Goal: Transaction & Acquisition: Purchase product/service

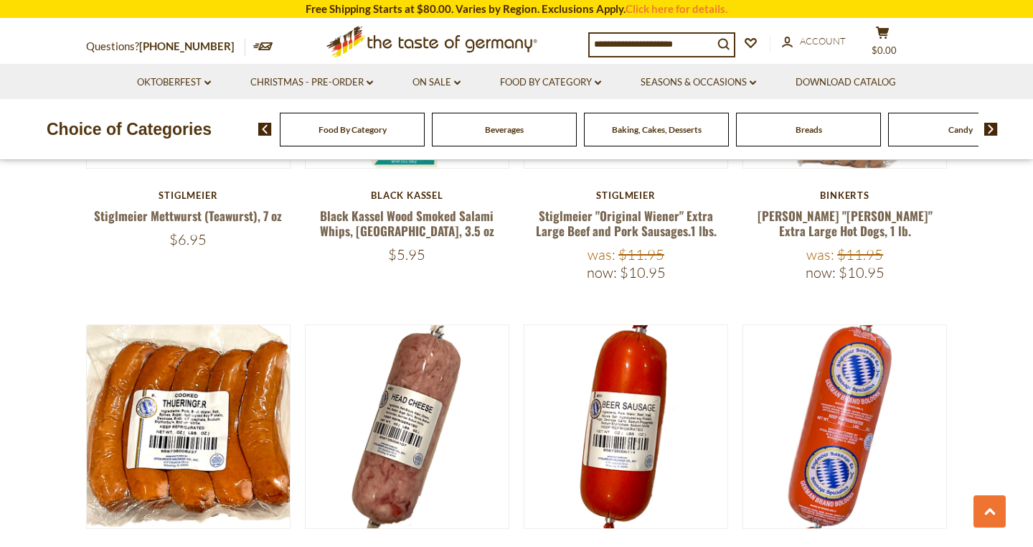
scroll to position [2411, 0]
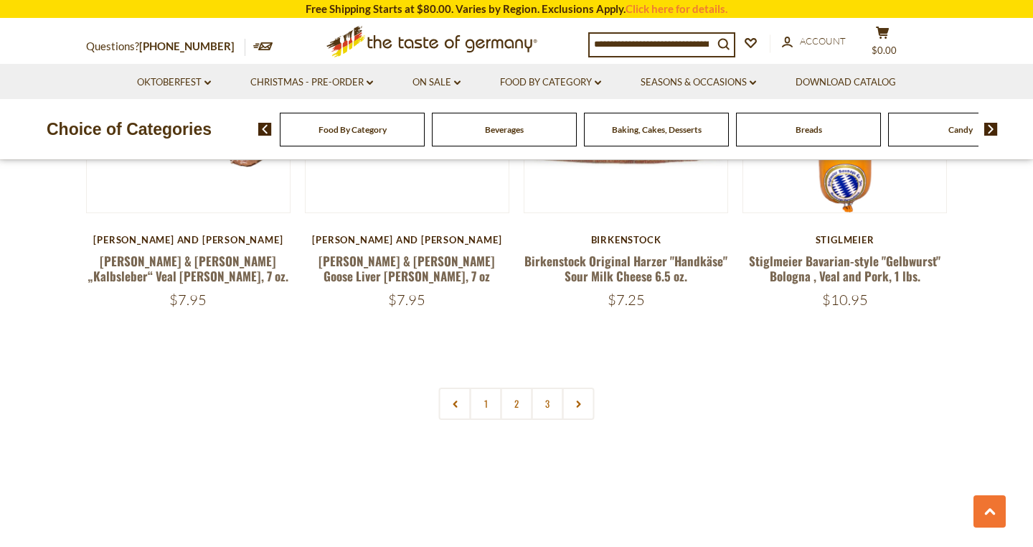
scroll to position [3419, 0]
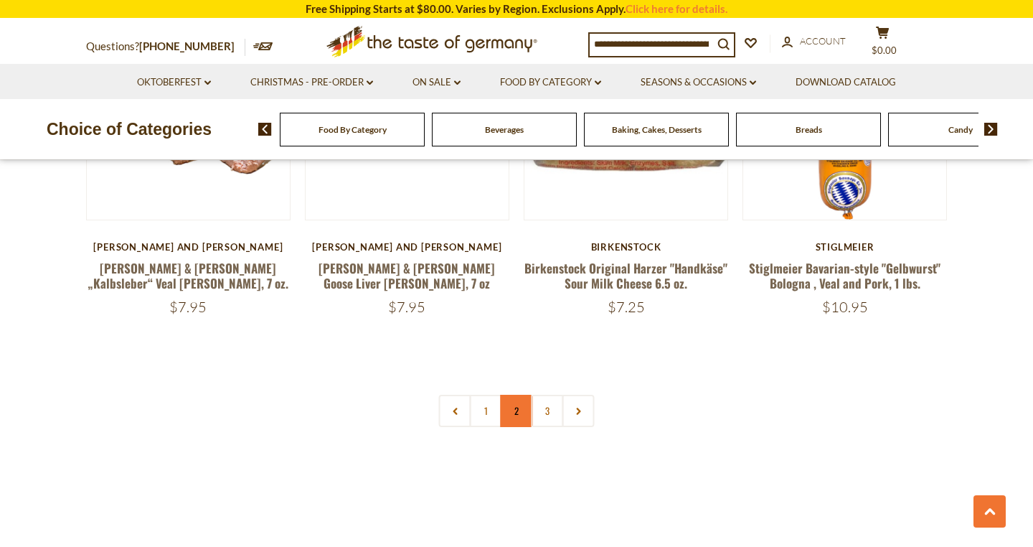
click at [514, 395] on link "2" at bounding box center [517, 411] width 32 height 32
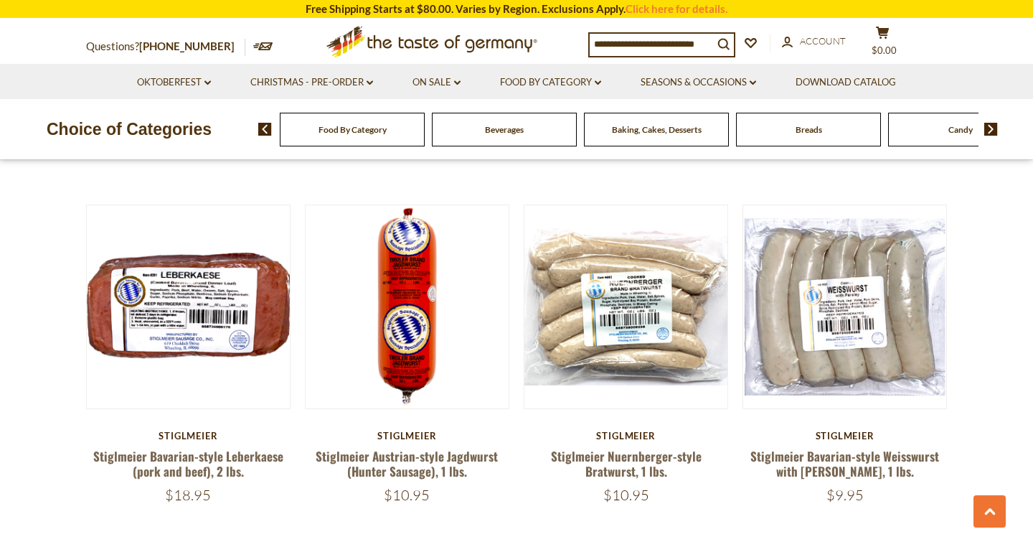
scroll to position [742, 0]
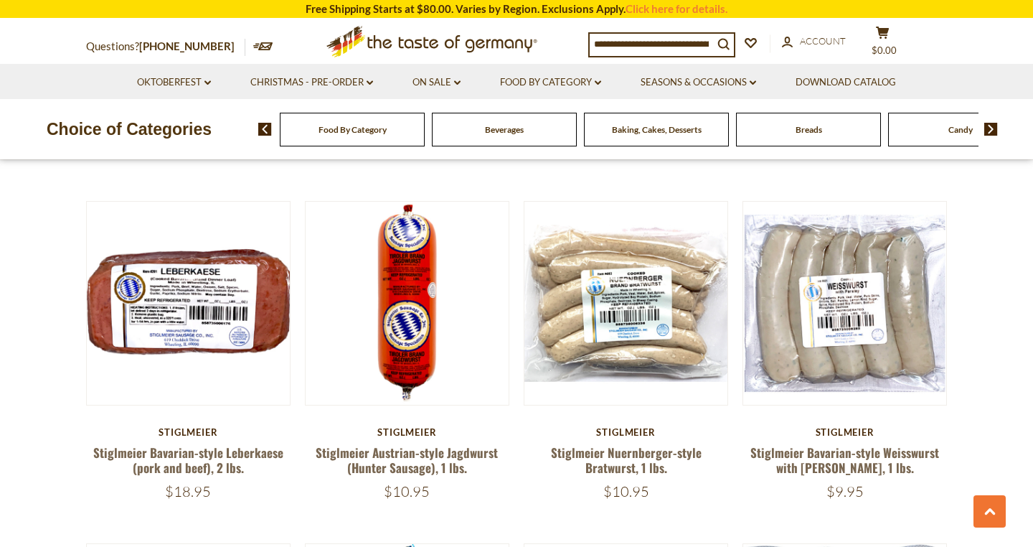
click at [644, 10] on link "Click here for details." at bounding box center [677, 8] width 102 height 13
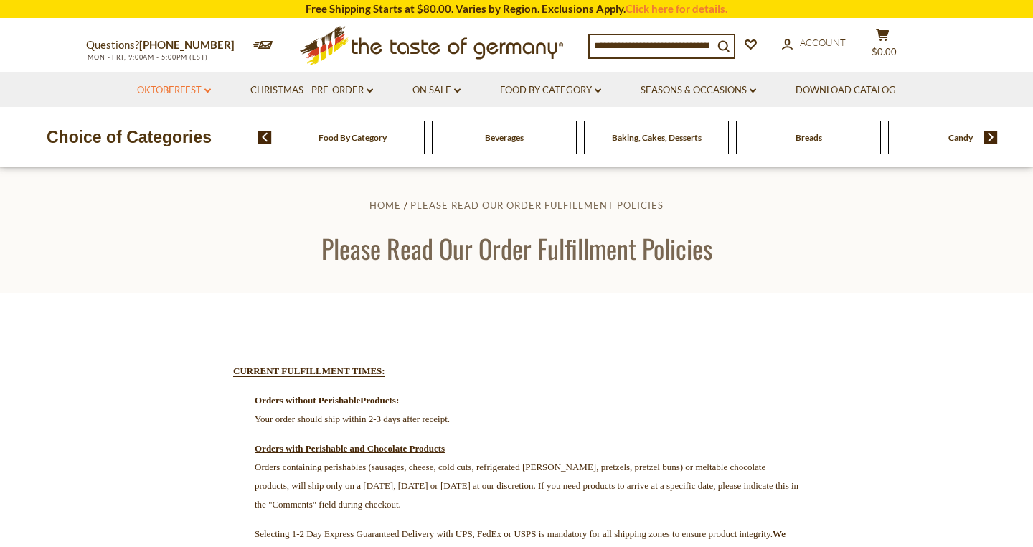
click at [166, 88] on link "Oktoberfest dropdown_arrow" at bounding box center [174, 91] width 74 height 16
click at [184, 148] on link "Oktoberfest Foods" at bounding box center [173, 152] width 88 height 13
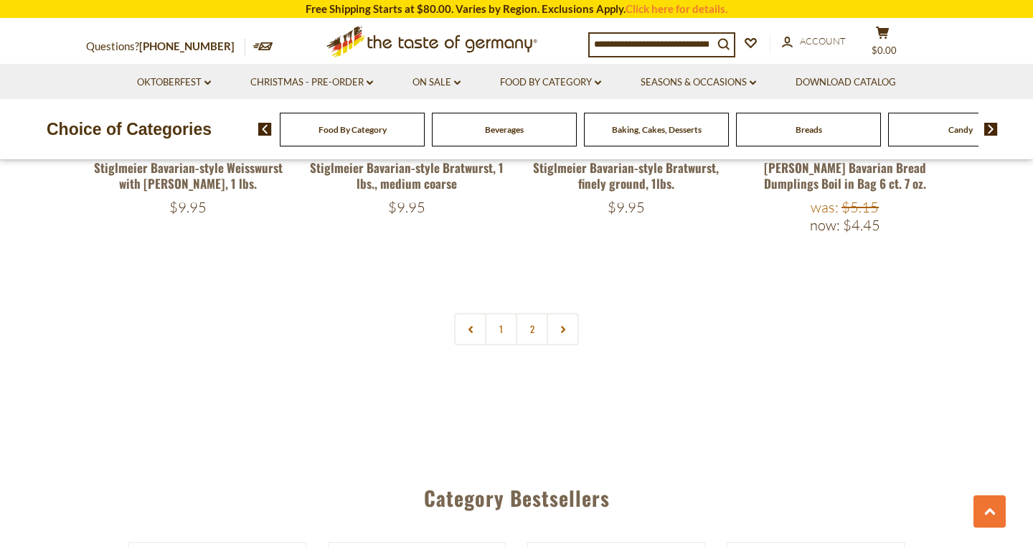
scroll to position [3242, 0]
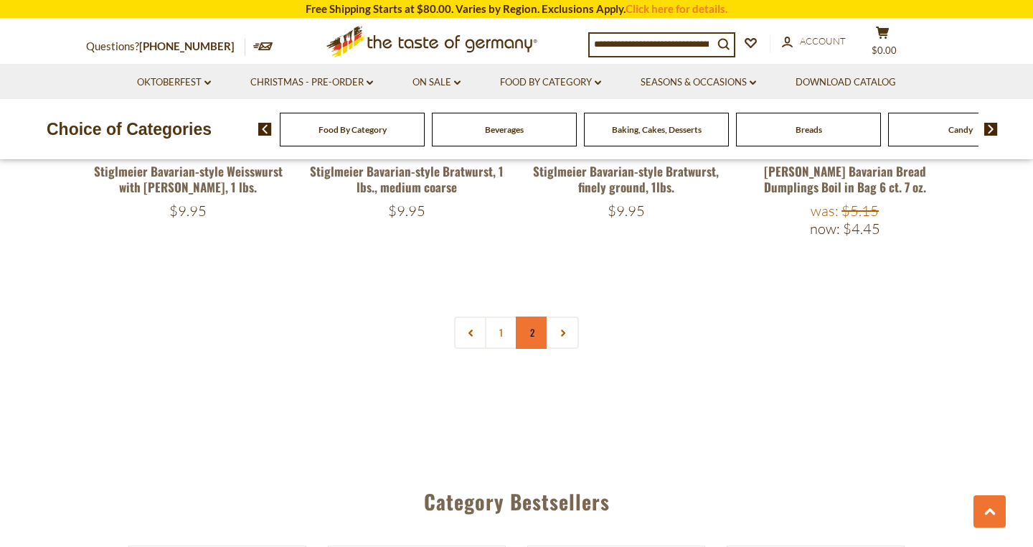
click at [531, 316] on link "2" at bounding box center [532, 332] width 32 height 32
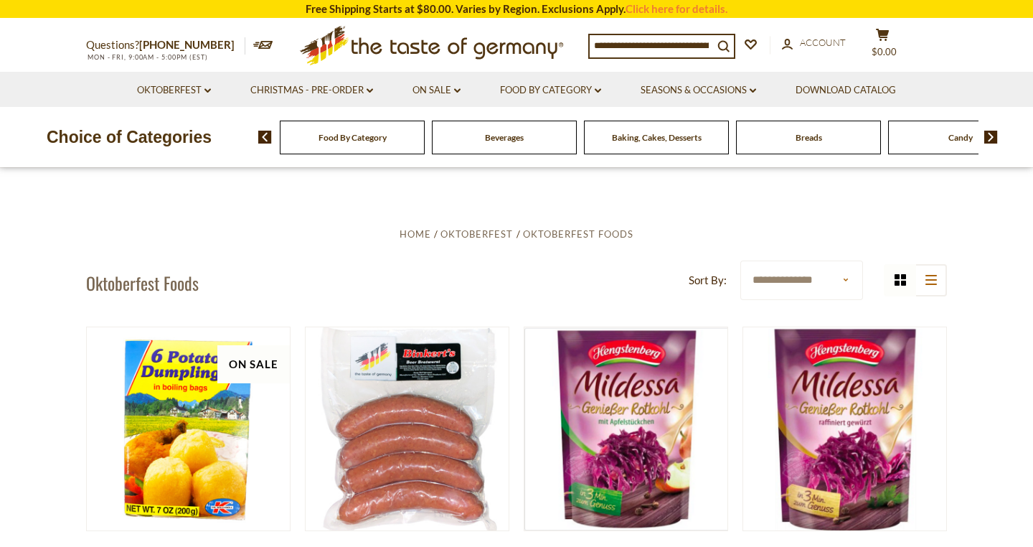
scroll to position [0, 0]
click at [535, 85] on link "Food By Category dropdown_arrow" at bounding box center [550, 91] width 101 height 16
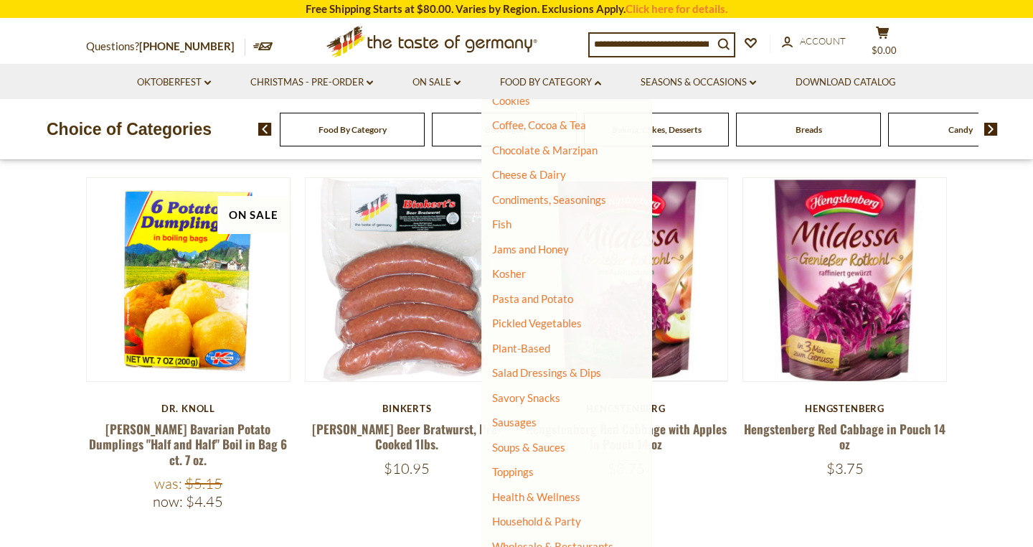
scroll to position [150, 0]
click at [524, 417] on link "Sausages" at bounding box center [514, 421] width 44 height 13
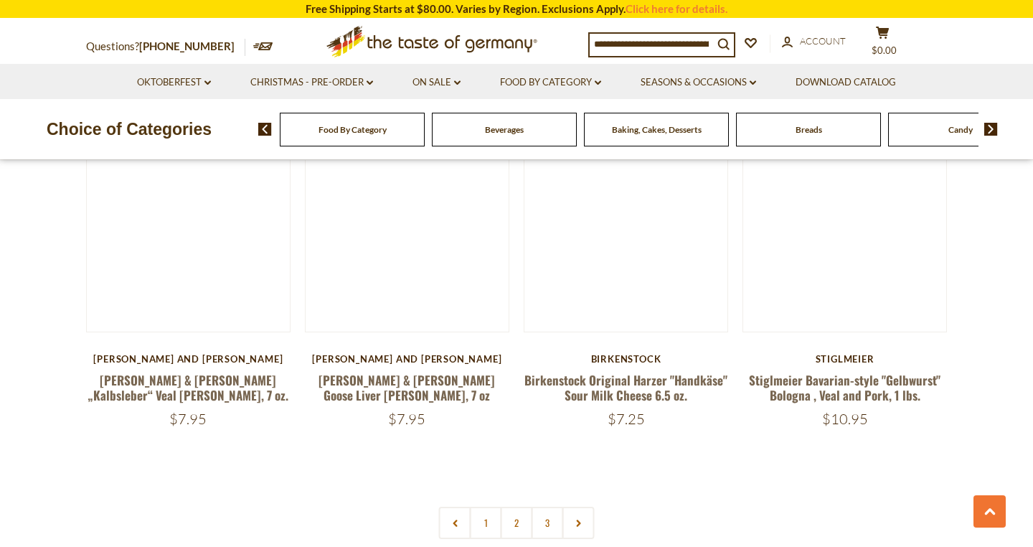
scroll to position [3307, 0]
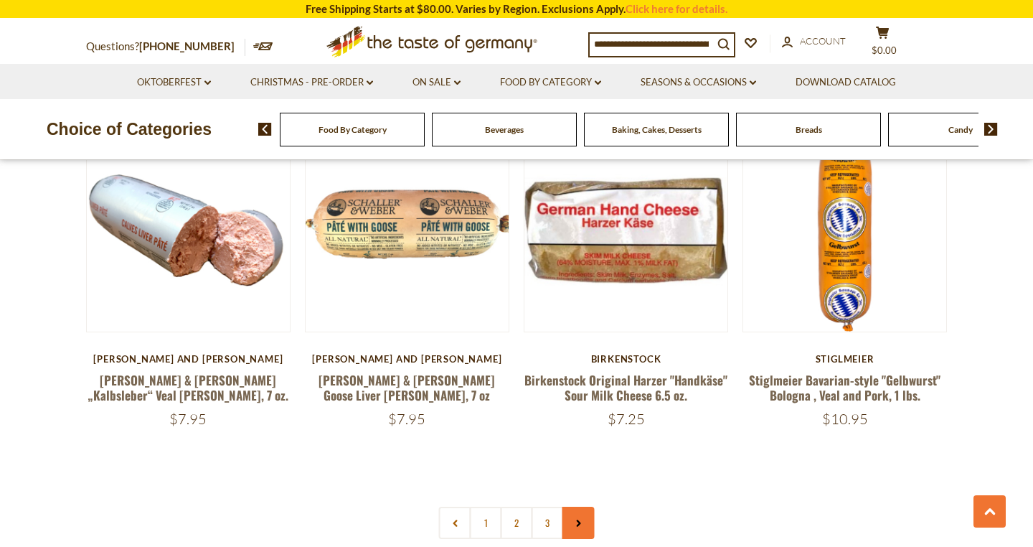
click at [576, 519] on icon at bounding box center [578, 522] width 9 height 7
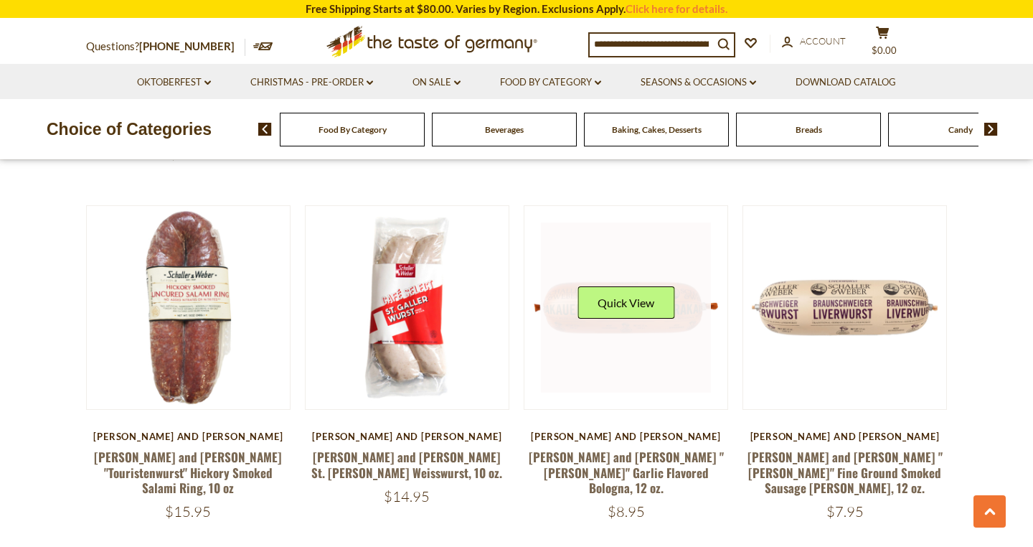
scroll to position [1454, 0]
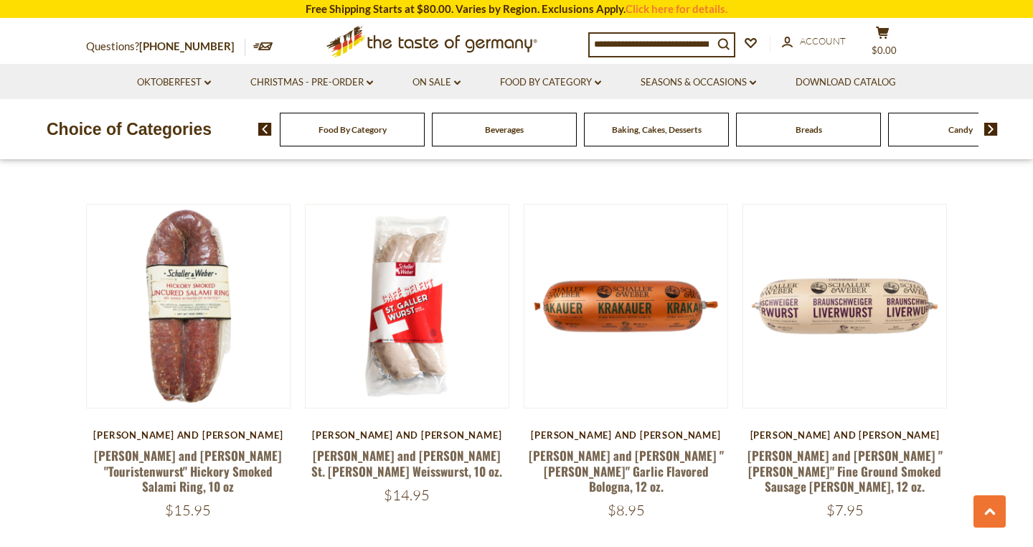
scroll to position [3307, 0]
